Goal: Transaction & Acquisition: Obtain resource

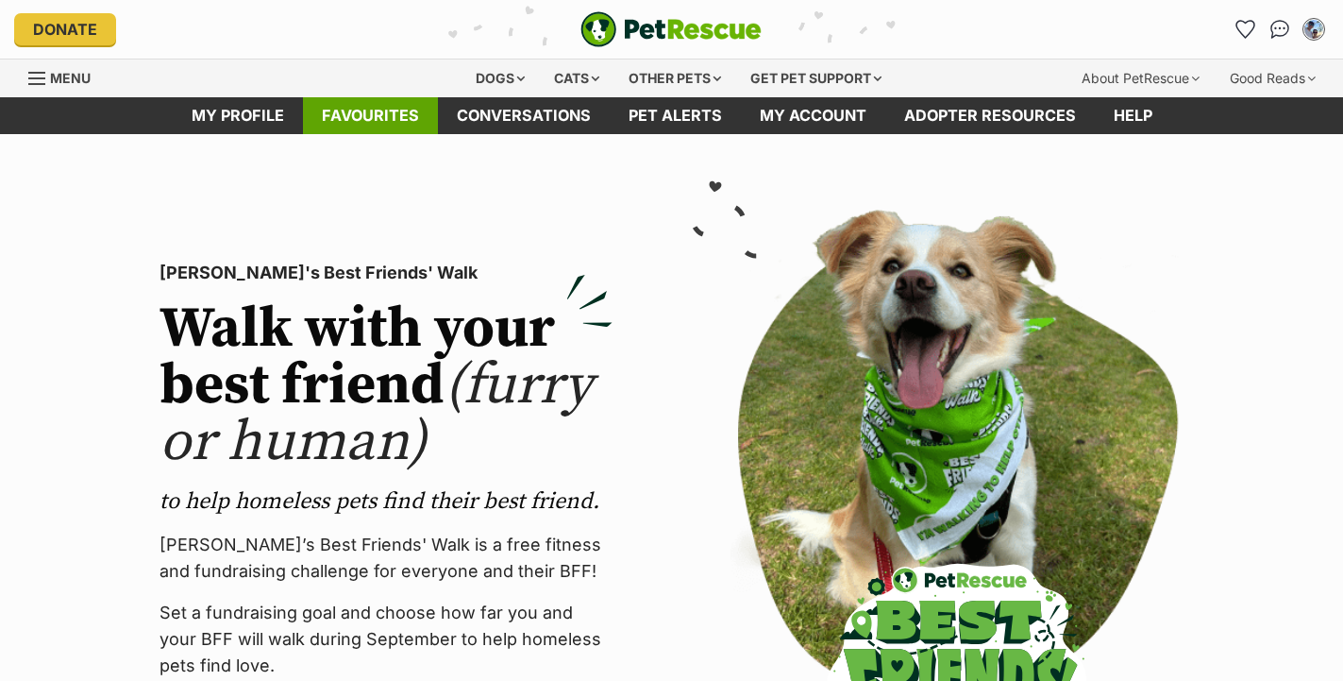
click at [363, 117] on link "Favourites" at bounding box center [370, 115] width 135 height 37
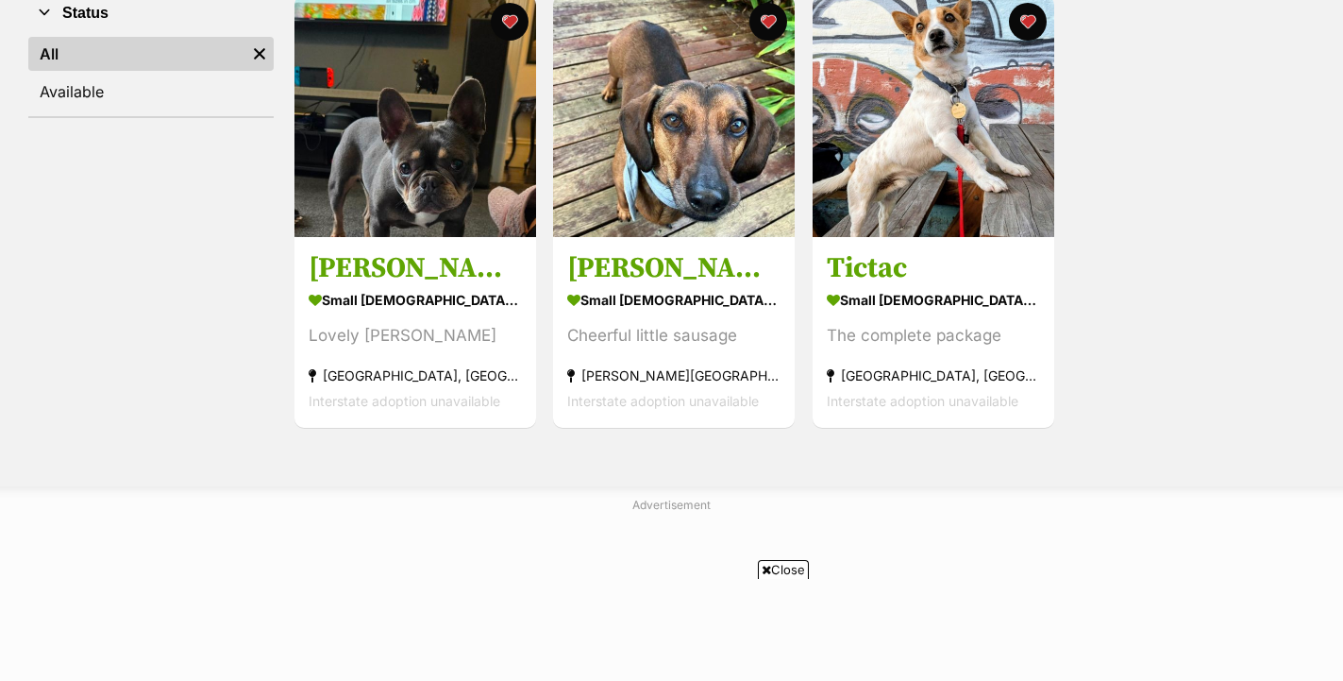
scroll to position [404, 0]
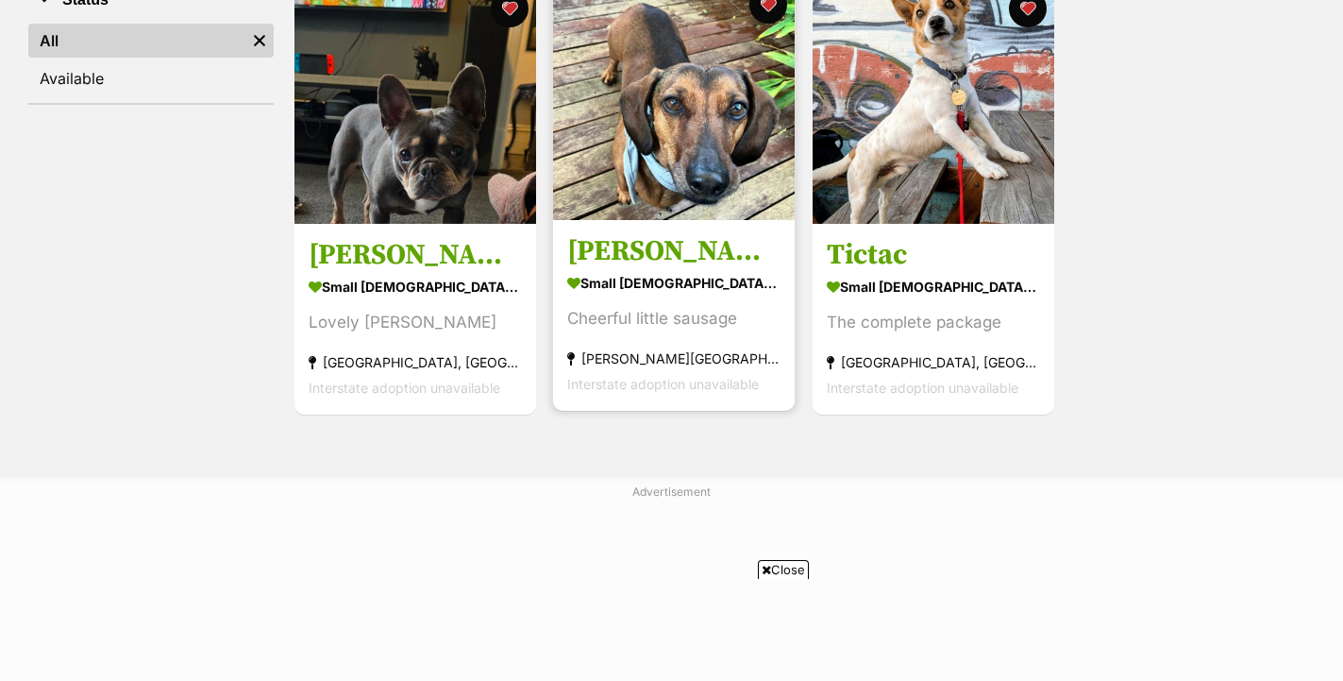
click at [695, 133] on img at bounding box center [674, 99] width 242 height 242
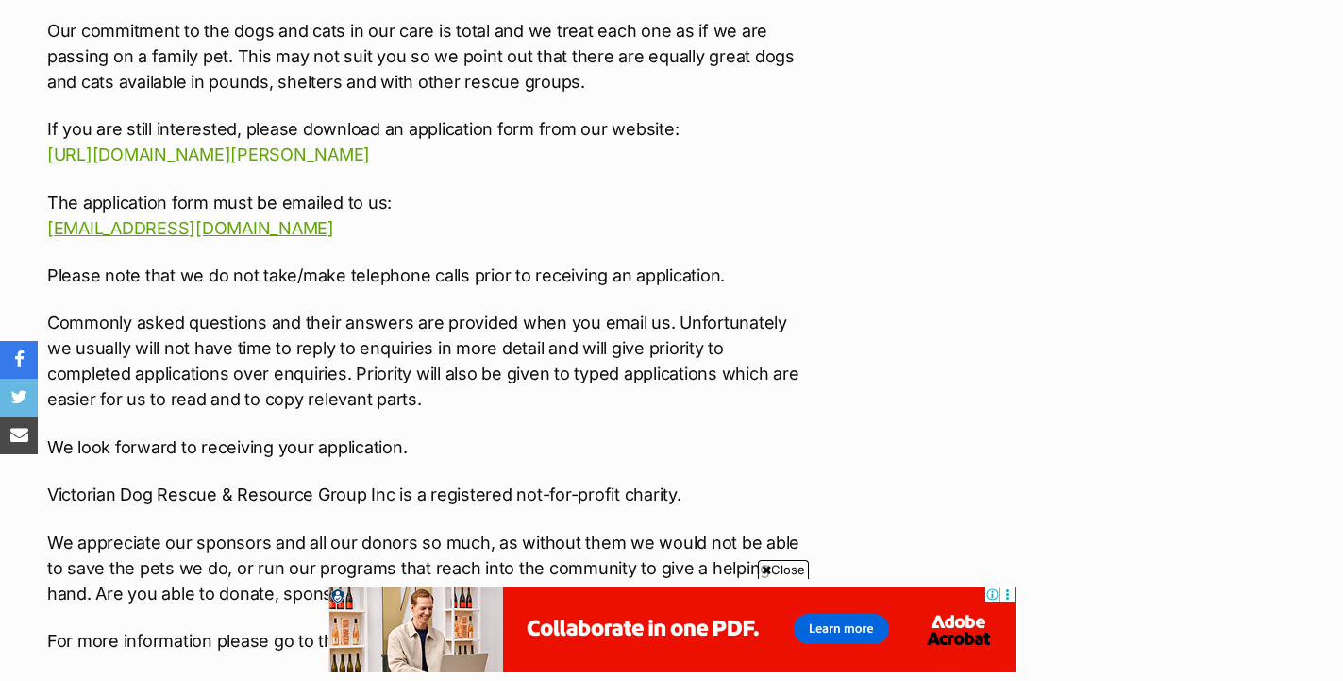
scroll to position [3169, 0]
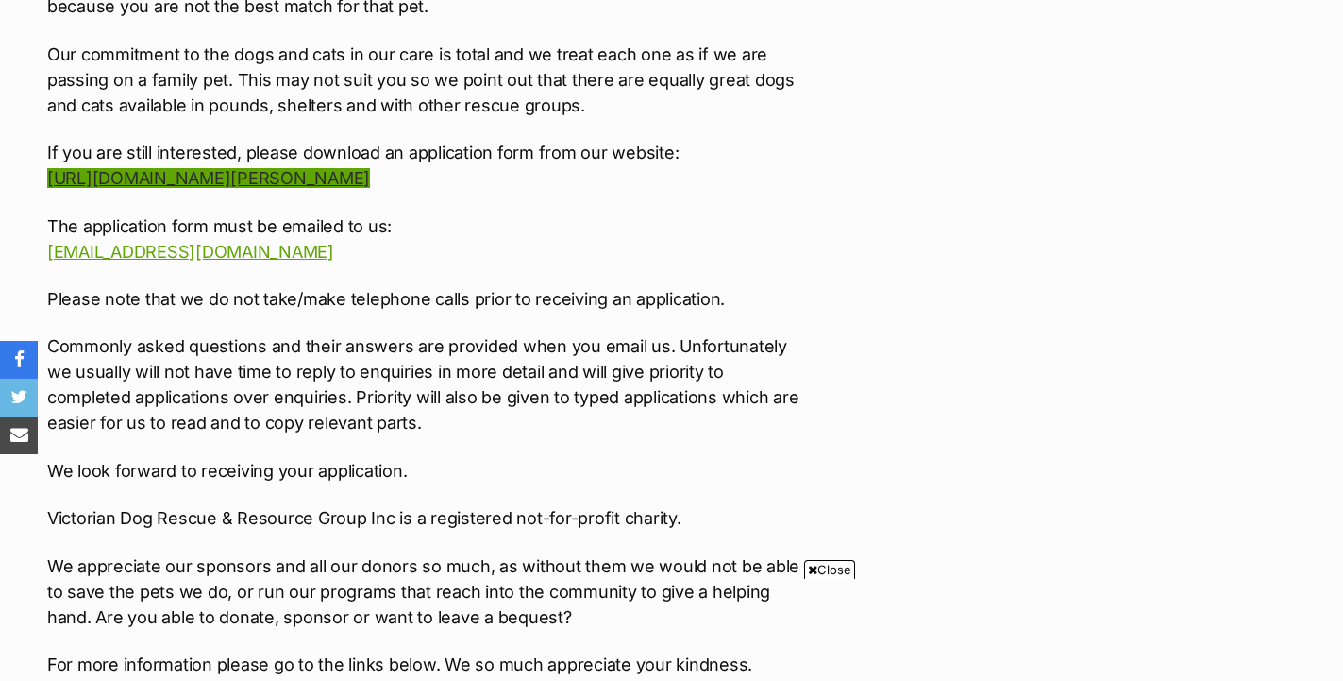
click at [370, 168] on link "http://www.victoriandogrescue.org.au/about-vicdrg/adoption-and-foster-applicati…" at bounding box center [208, 178] width 323 height 20
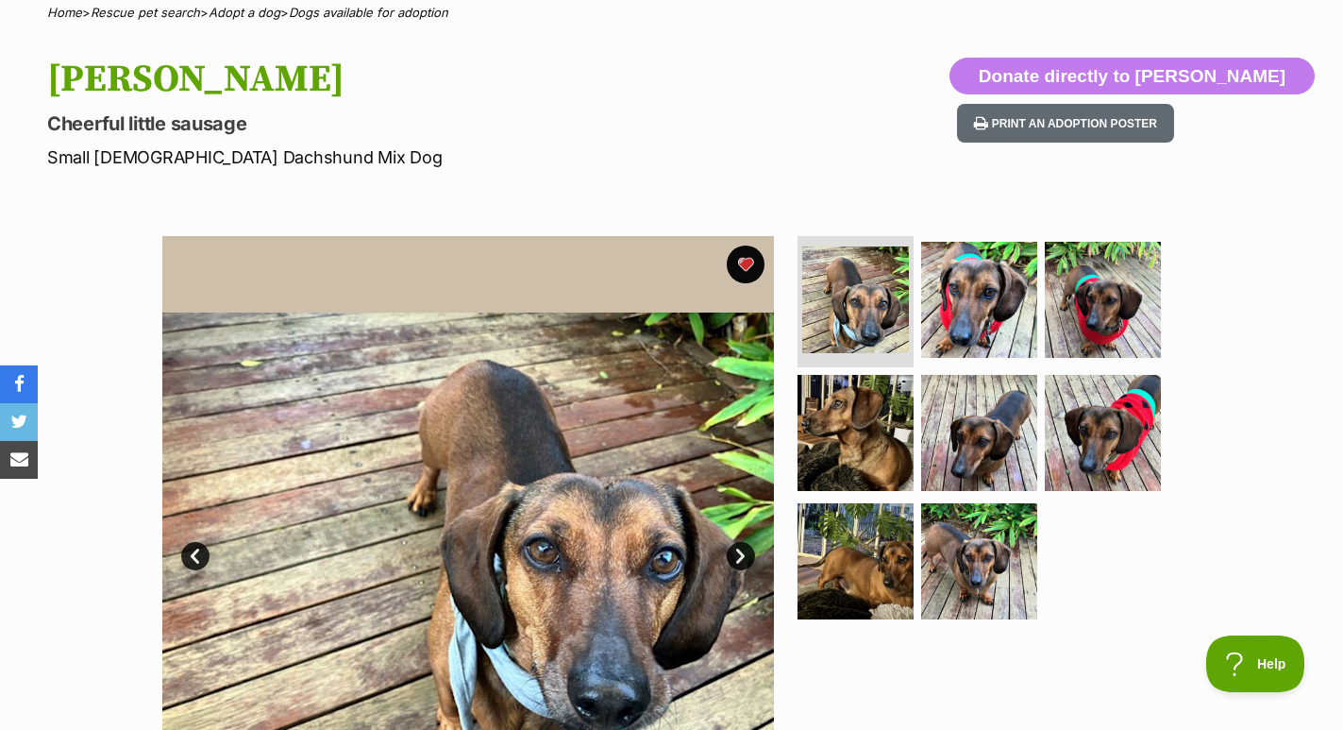
scroll to position [0, 0]
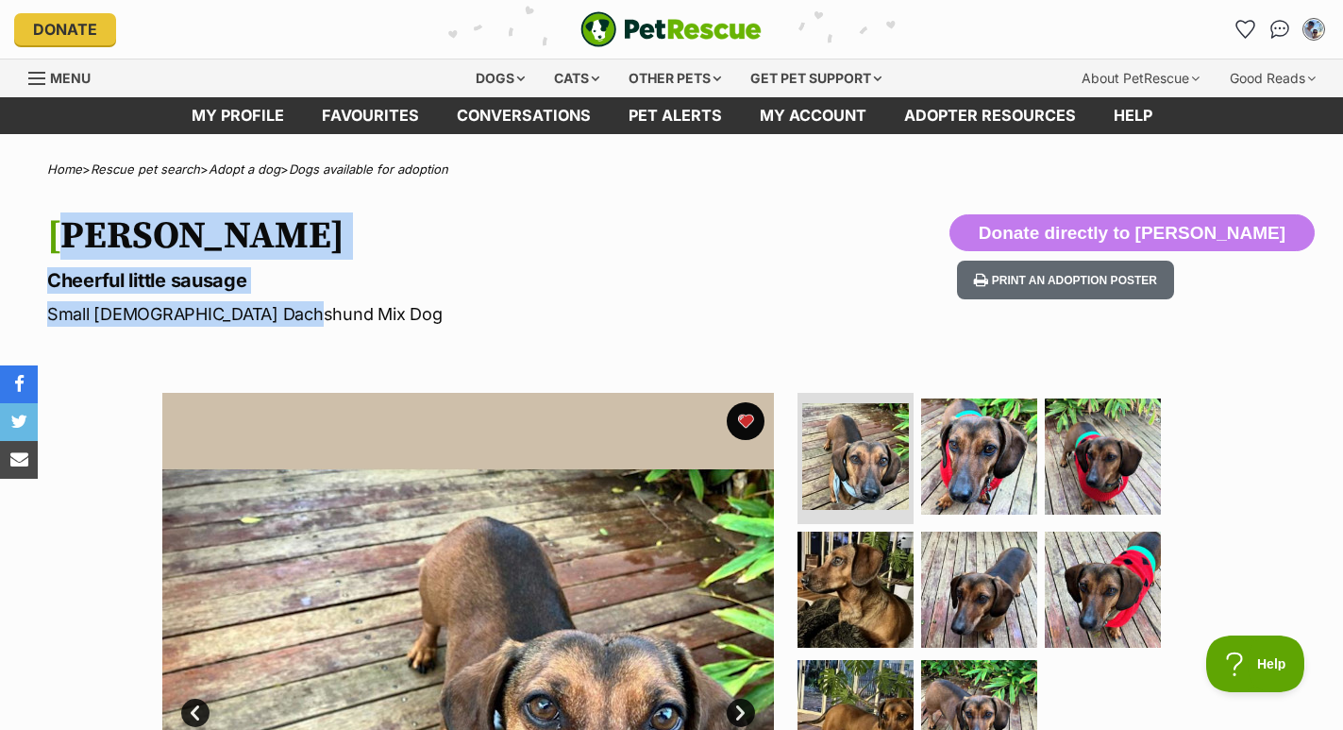
drag, startPoint x: 299, startPoint y: 314, endPoint x: 45, endPoint y: 241, distance: 264.4
click at [45, 241] on div "Frankie Silvanus Cheerful little sausage Small Male Dachshund Mix Dog Donate di…" at bounding box center [671, 270] width 1343 height 112
copy hgroup "Frankie Silvanus Cheerful little sausage Small Male Dachshund Mix Dog"
